Goal: Find specific fact: Find specific fact

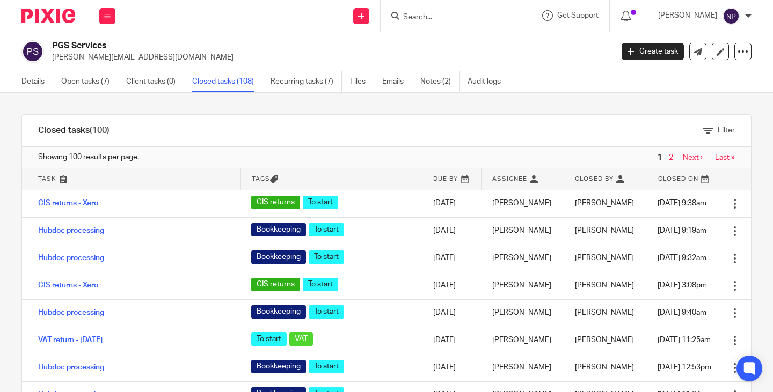
click at [437, 13] on input "Search" at bounding box center [450, 18] width 97 height 10
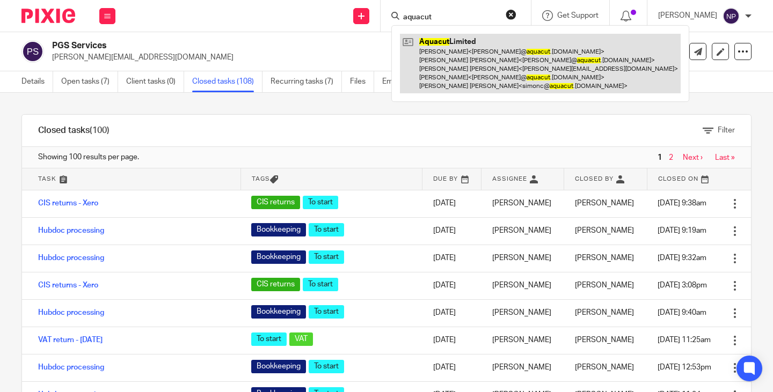
type input "aquacut"
click at [488, 75] on link at bounding box center [540, 64] width 281 height 60
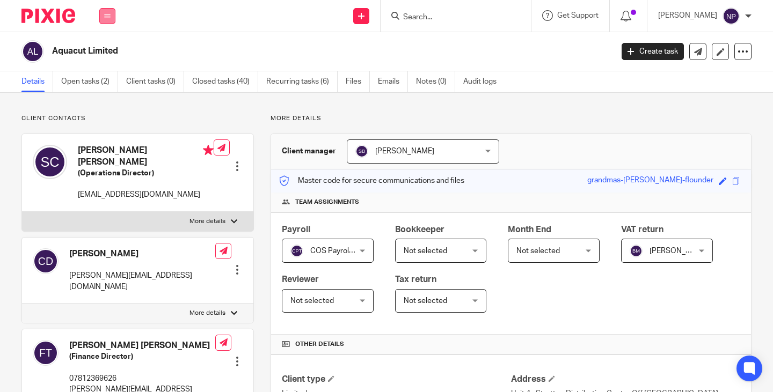
click at [108, 14] on icon at bounding box center [107, 16] width 6 height 6
click at [99, 50] on link "Work" at bounding box center [101, 50] width 17 height 8
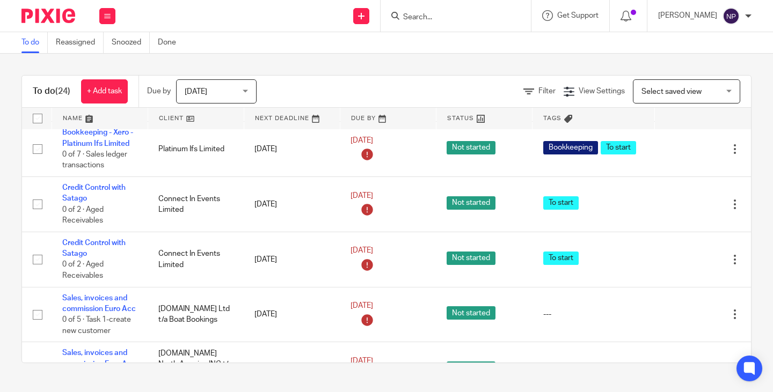
scroll to position [644, 0]
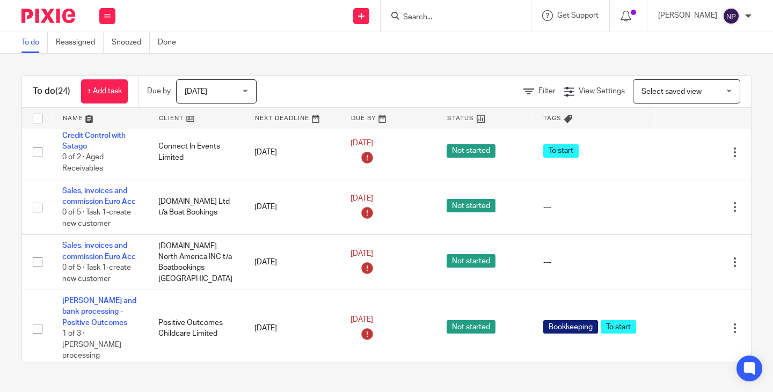
click at [423, 16] on input "Search" at bounding box center [450, 18] width 97 height 10
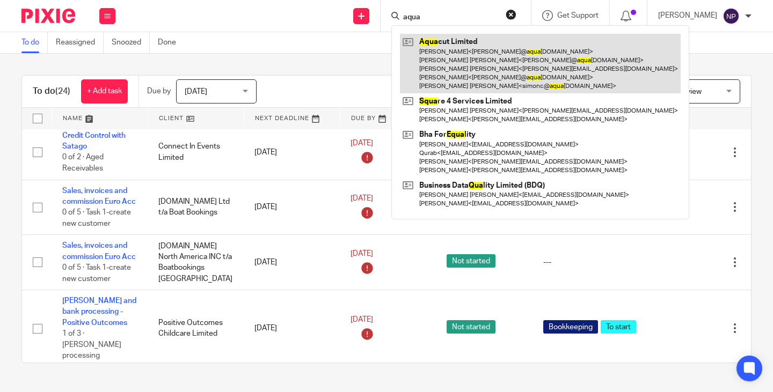
type input "aqua"
click at [468, 61] on link at bounding box center [540, 64] width 281 height 60
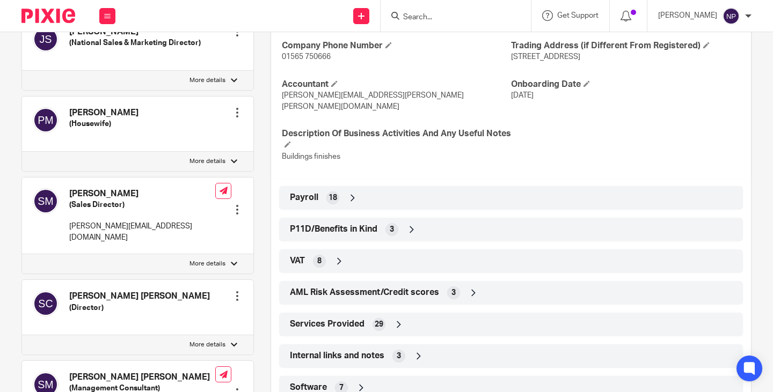
scroll to position [429, 0]
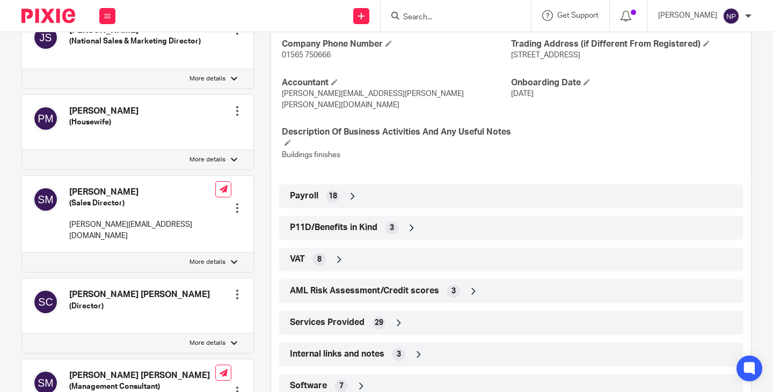
click at [371, 258] on div "VAT 8" at bounding box center [510, 260] width 447 height 18
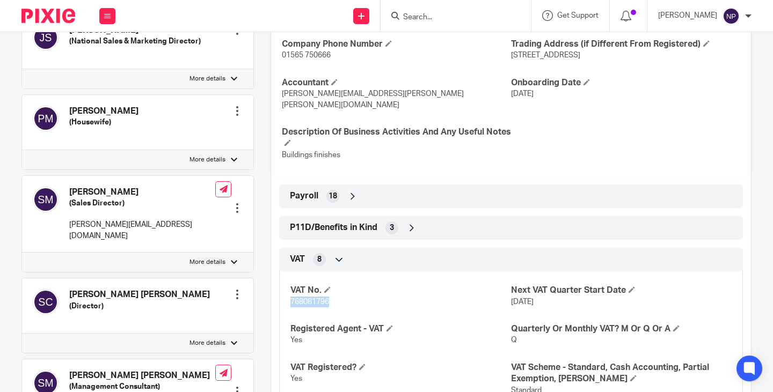
drag, startPoint x: 327, startPoint y: 302, endPoint x: 288, endPoint y: 299, distance: 39.8
click at [290, 299] on p "768081796" at bounding box center [400, 302] width 221 height 11
copy span "768081796"
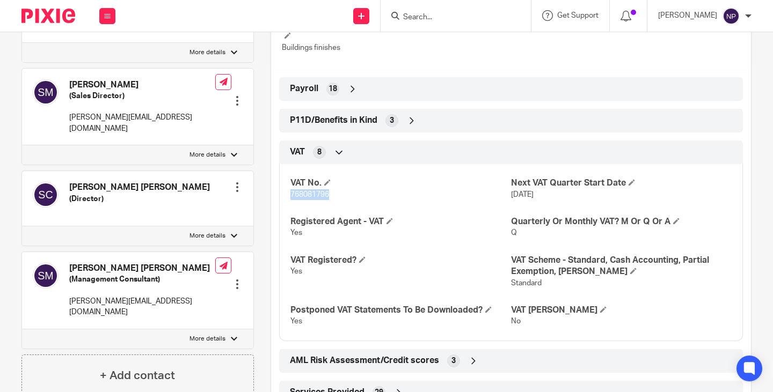
scroll to position [644, 0]
